Goal: Check status: Check status

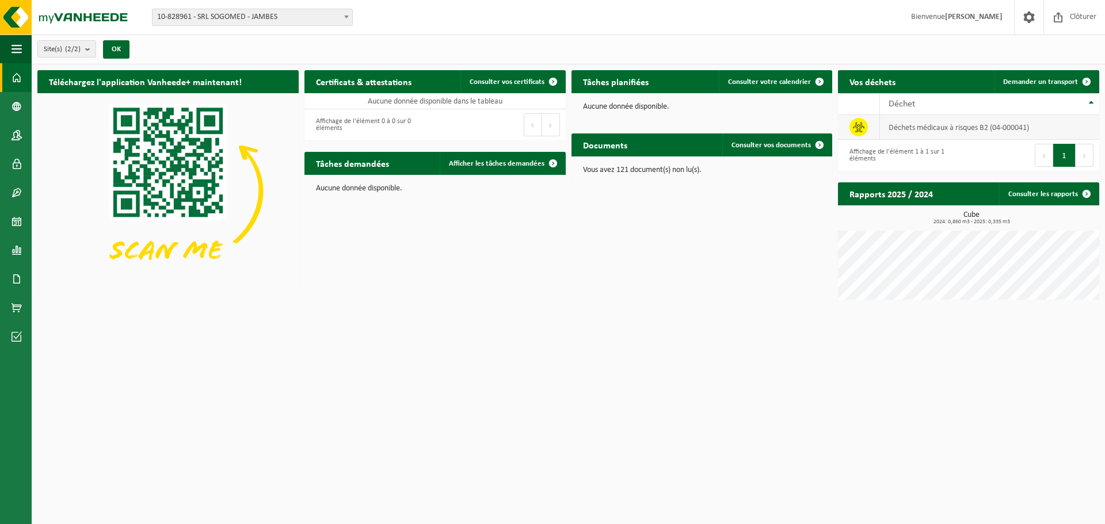
click at [970, 118] on td "déchets médicaux à risques B2 (04-000041)" at bounding box center [989, 127] width 219 height 25
click at [199, 23] on span "10-828961 - SRL SOGOMED - JAMBES" at bounding box center [252, 17] width 200 height 16
select select "87887"
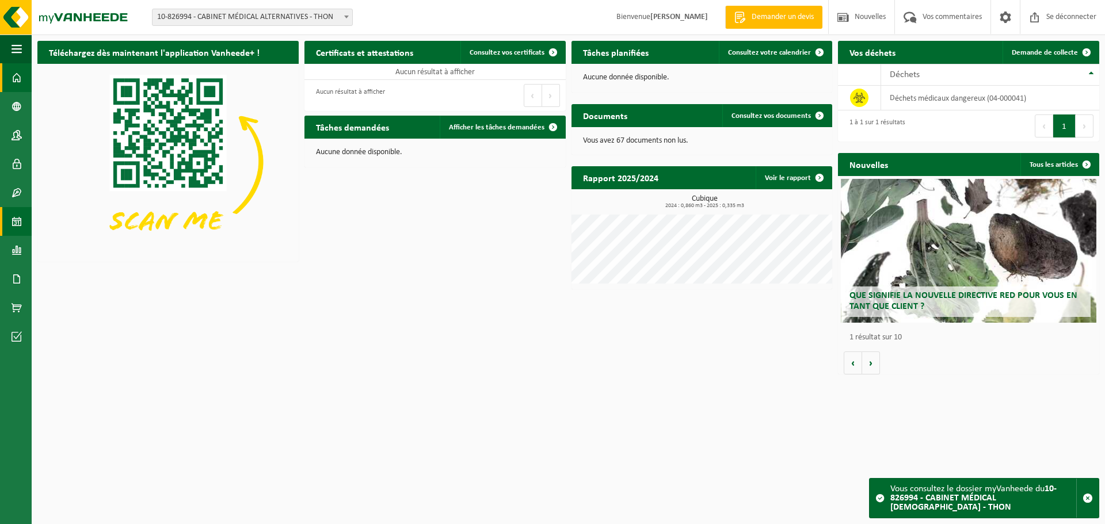
click at [17, 223] on span at bounding box center [17, 221] width 10 height 29
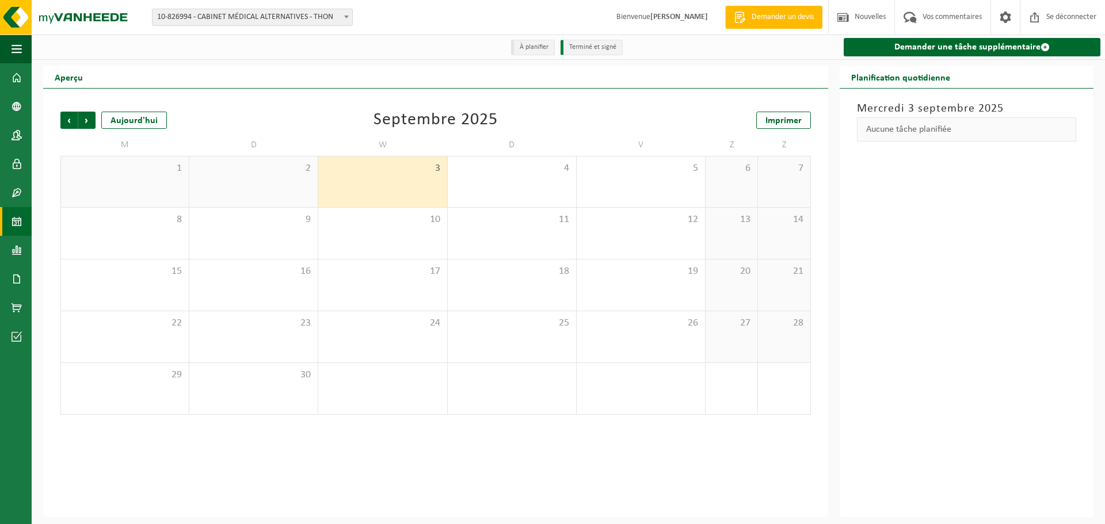
click at [835, 180] on div "Planification quotidienne [DATE] Aucune tâche planifiée" at bounding box center [966, 292] width 265 height 452
click at [367, 178] on div "3" at bounding box center [382, 182] width 128 height 51
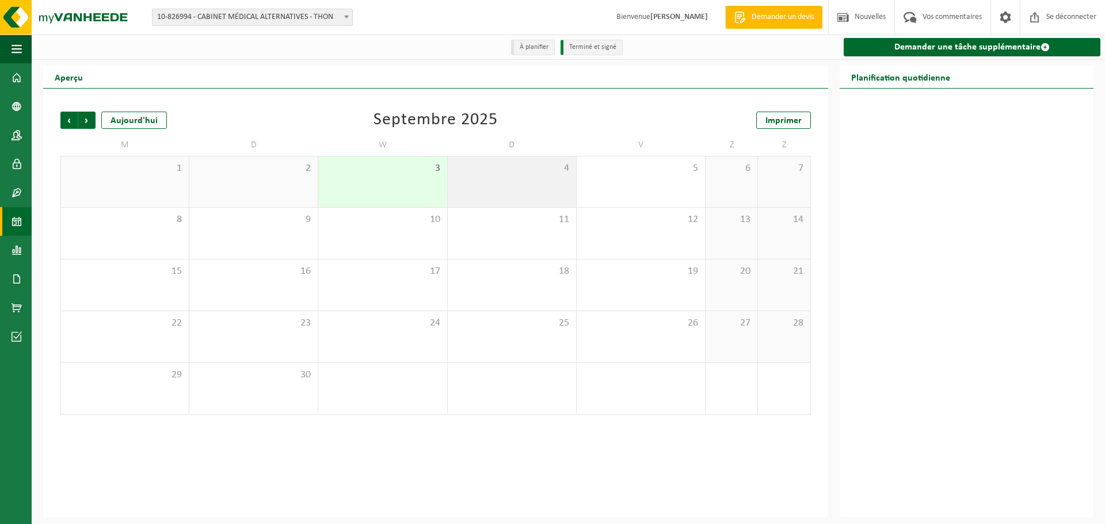
click at [547, 181] on div "4" at bounding box center [512, 182] width 128 height 51
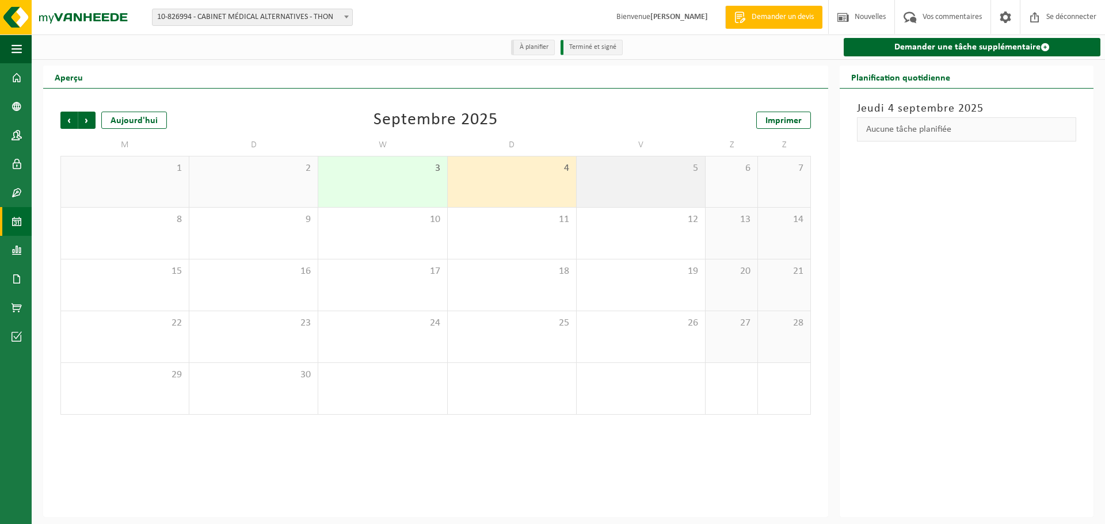
click at [612, 190] on div "5" at bounding box center [641, 182] width 128 height 51
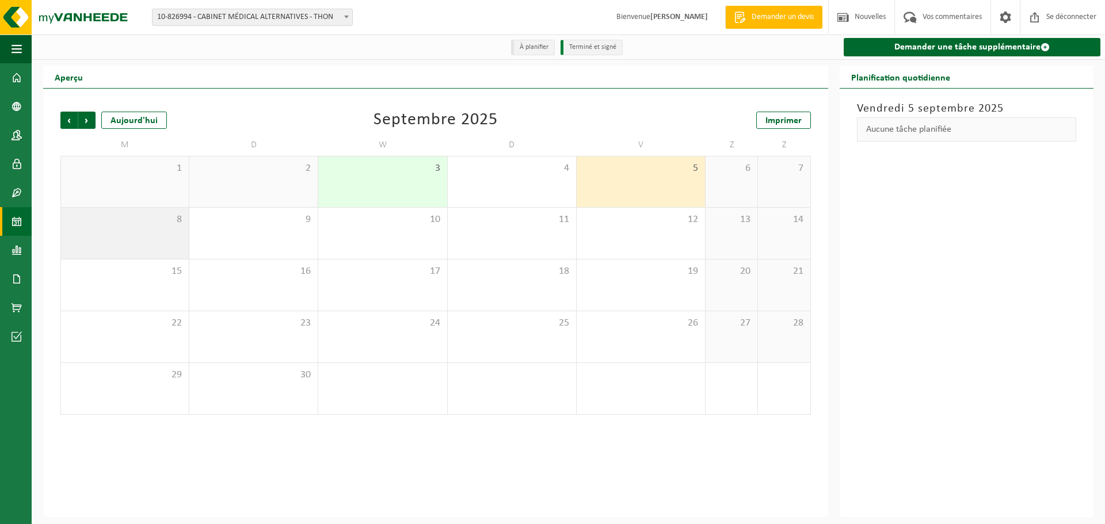
click at [144, 243] on div "8" at bounding box center [125, 233] width 128 height 51
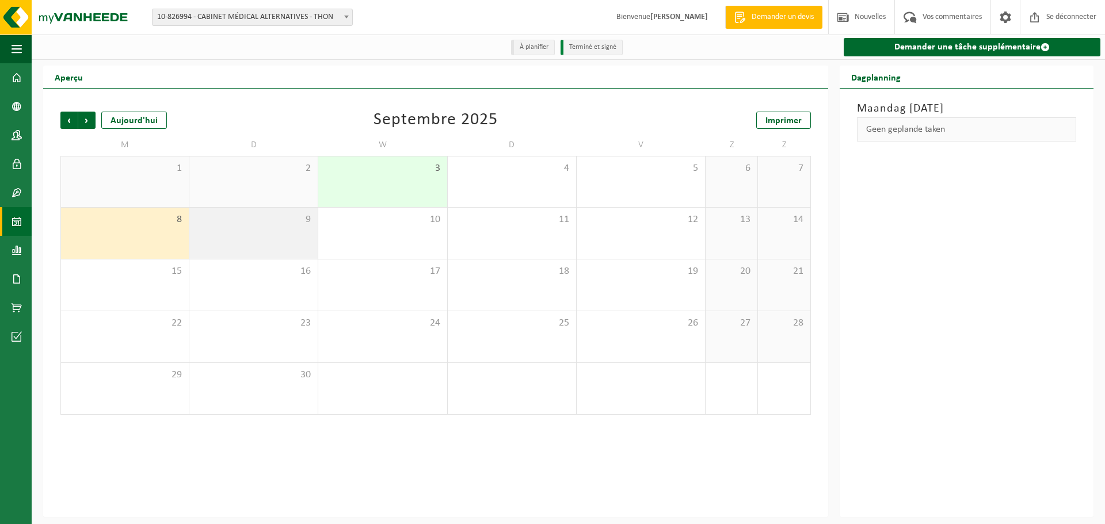
click at [280, 226] on span "9" at bounding box center [253, 219] width 117 height 13
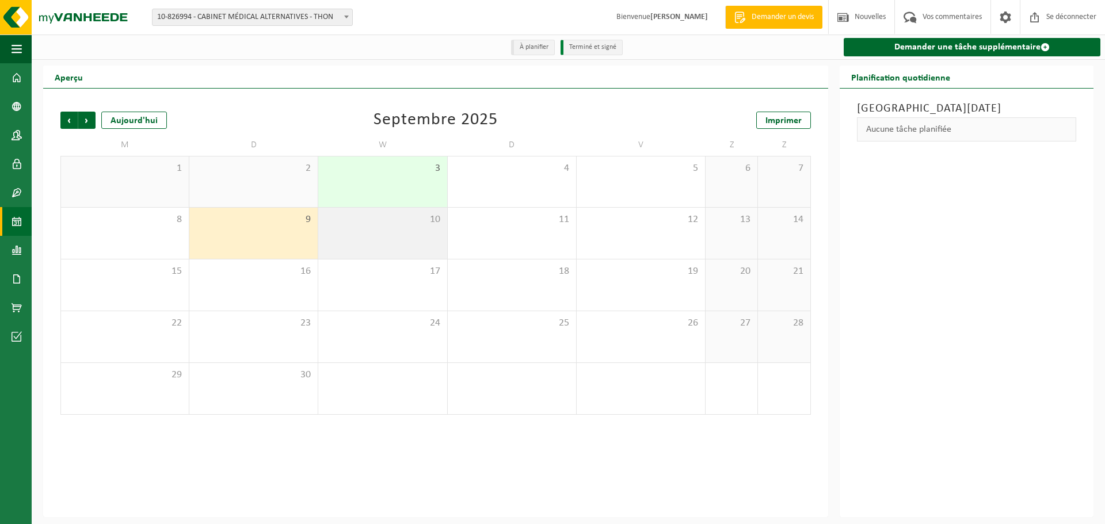
click at [360, 241] on div "10" at bounding box center [382, 233] width 128 height 51
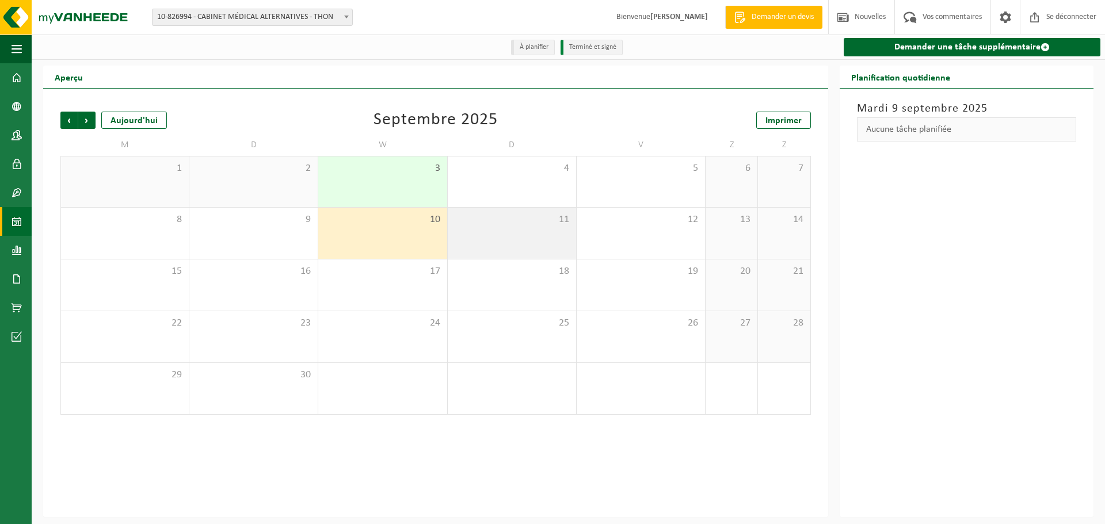
click at [484, 241] on div "11" at bounding box center [512, 233] width 128 height 51
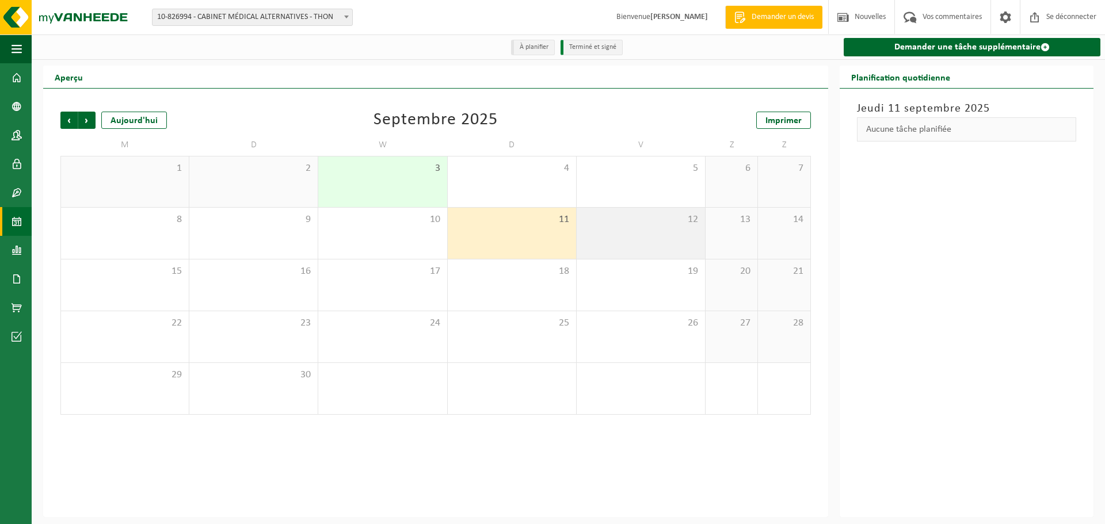
click at [589, 240] on div "12" at bounding box center [641, 233] width 128 height 51
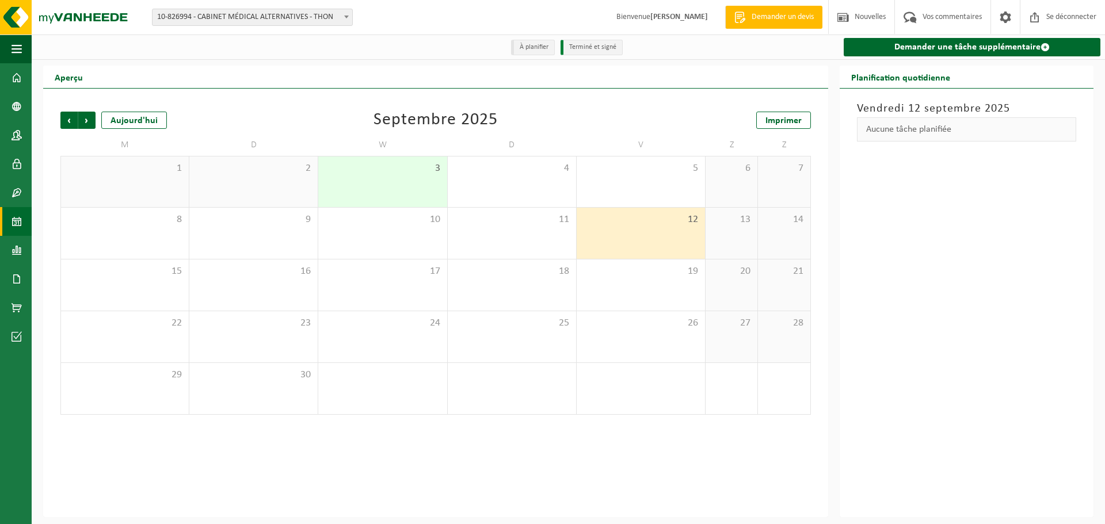
click at [374, 174] on span "3" at bounding box center [382, 168] width 117 height 13
